Goal: Task Accomplishment & Management: Manage account settings

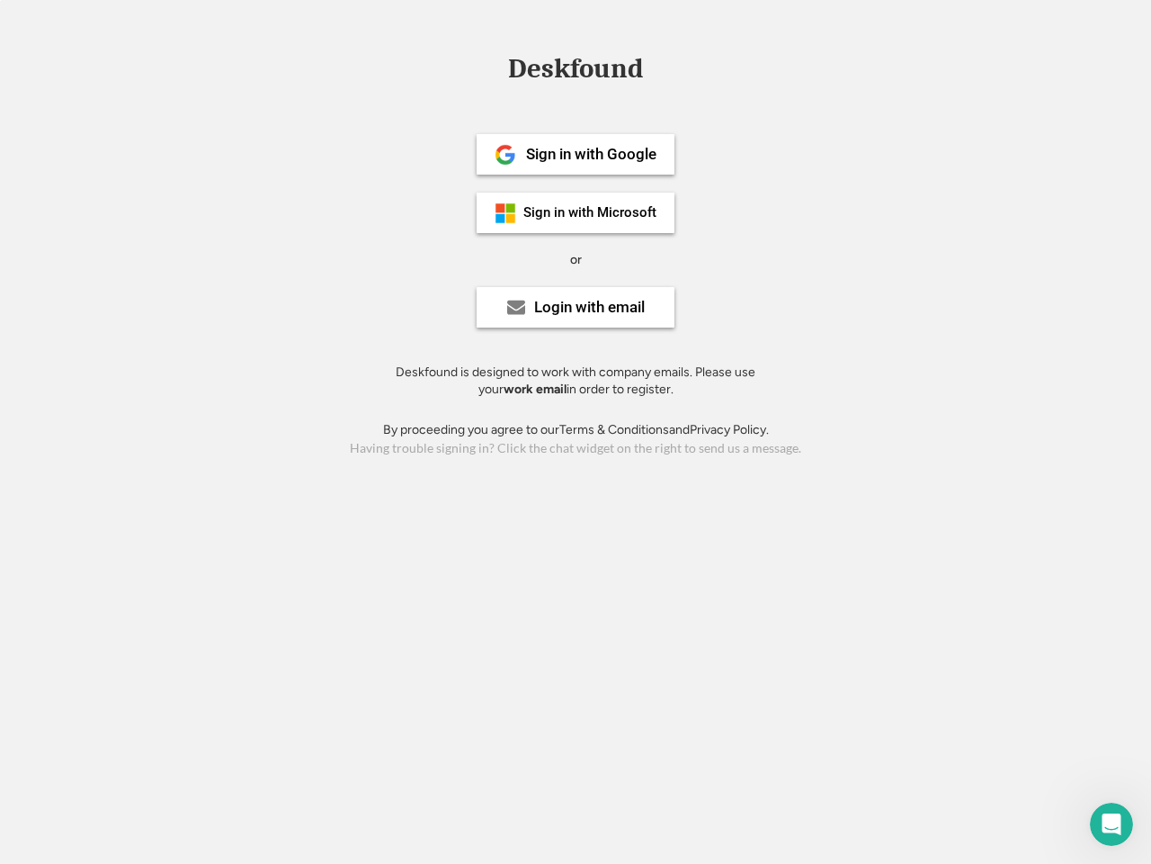
click at [576, 257] on div "or" at bounding box center [576, 260] width 12 height 18
click at [576, 72] on div "Deskfound" at bounding box center [575, 69] width 153 height 28
click at [492, 67] on div "Deskfound" at bounding box center [575, 72] width 1151 height 34
click at [576, 72] on div "Deskfound" at bounding box center [575, 69] width 153 height 28
click at [576, 259] on div "or" at bounding box center [576, 260] width 12 height 18
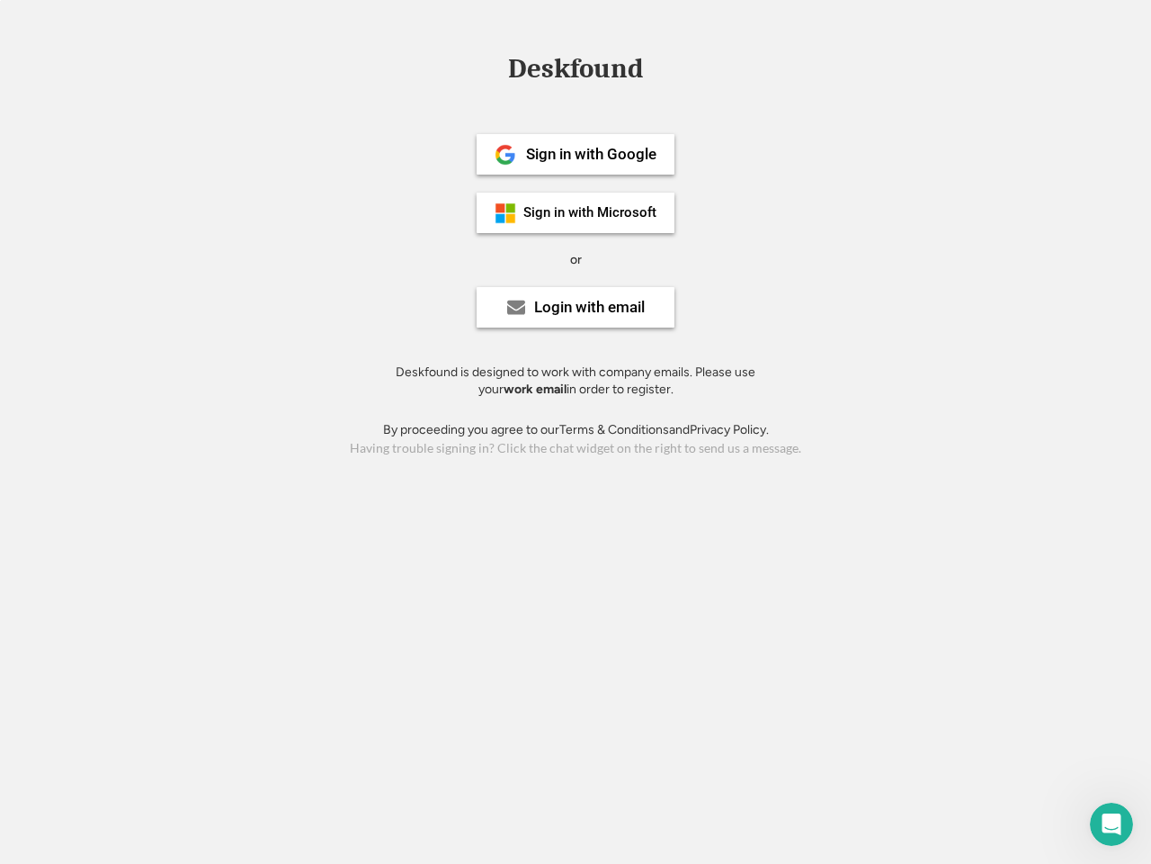
click at [576, 154] on div "Sign in with Google" at bounding box center [591, 154] width 130 height 15
click at [591, 154] on div "Sign in with Google" at bounding box center [591, 154] width 130 height 15
click at [506, 155] on img at bounding box center [506, 155] width 22 height 22
click at [576, 212] on div "Sign in with Microsoft" at bounding box center [590, 212] width 133 height 13
click at [591, 212] on div "Sign in with Microsoft" at bounding box center [590, 212] width 133 height 13
